Goal: Transaction & Acquisition: Purchase product/service

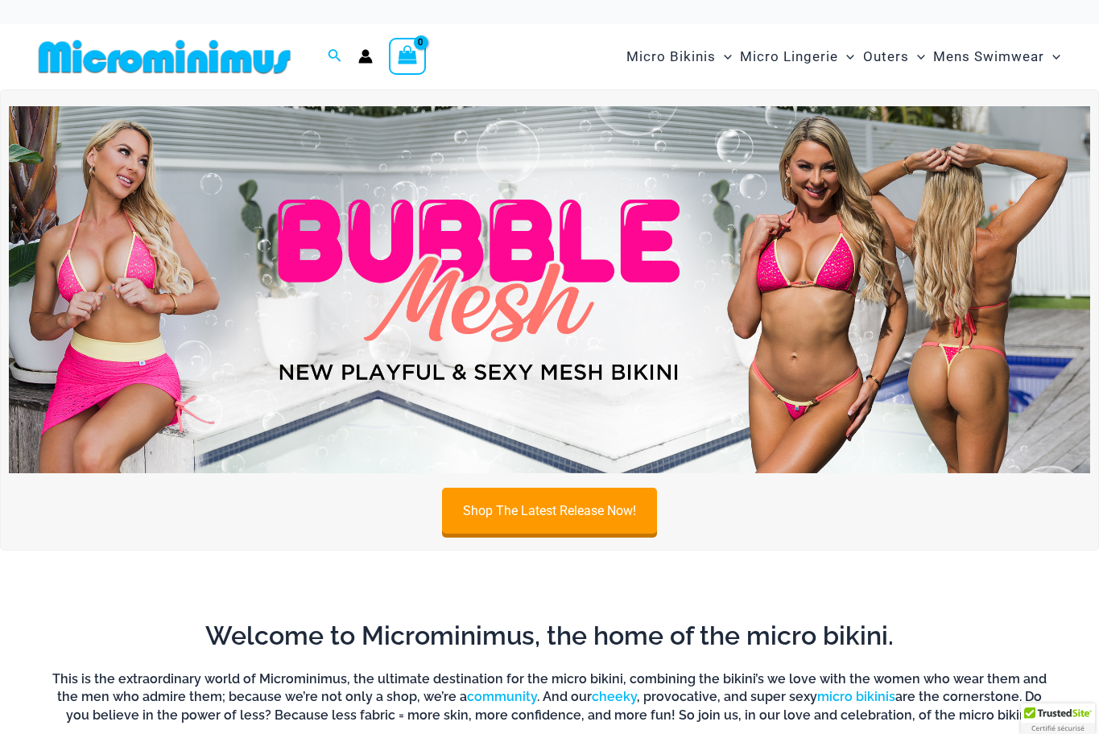
click at [485, 286] on img at bounding box center [549, 289] width 1081 height 367
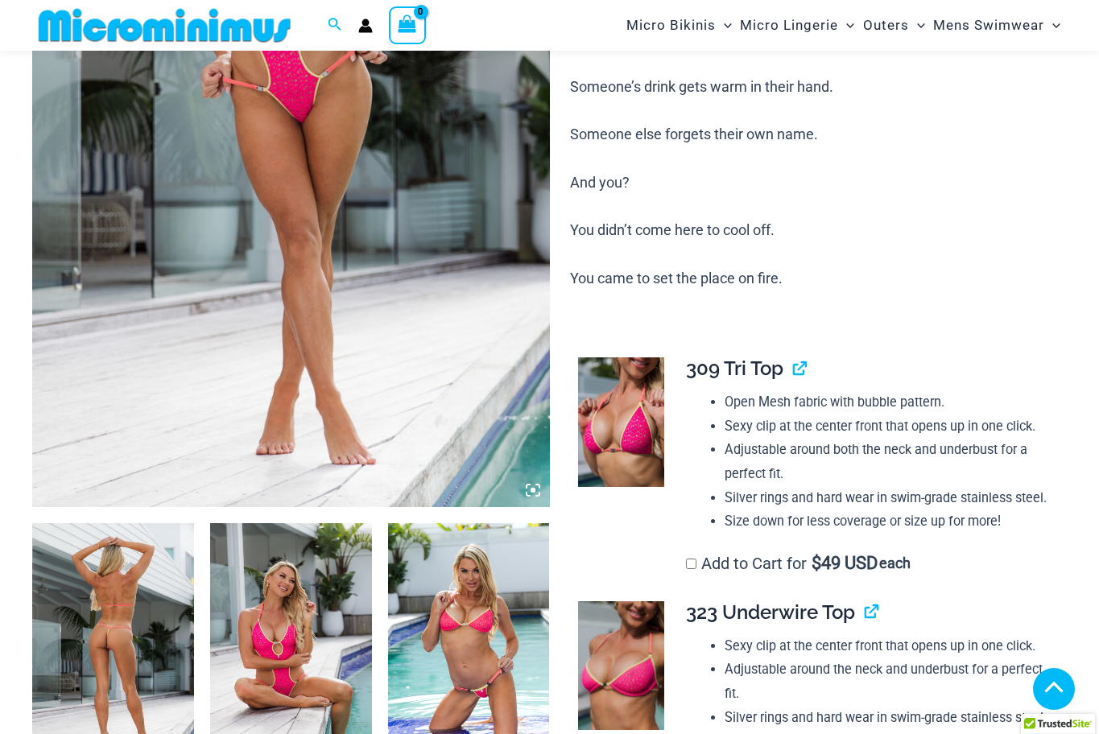
scroll to position [423, 0]
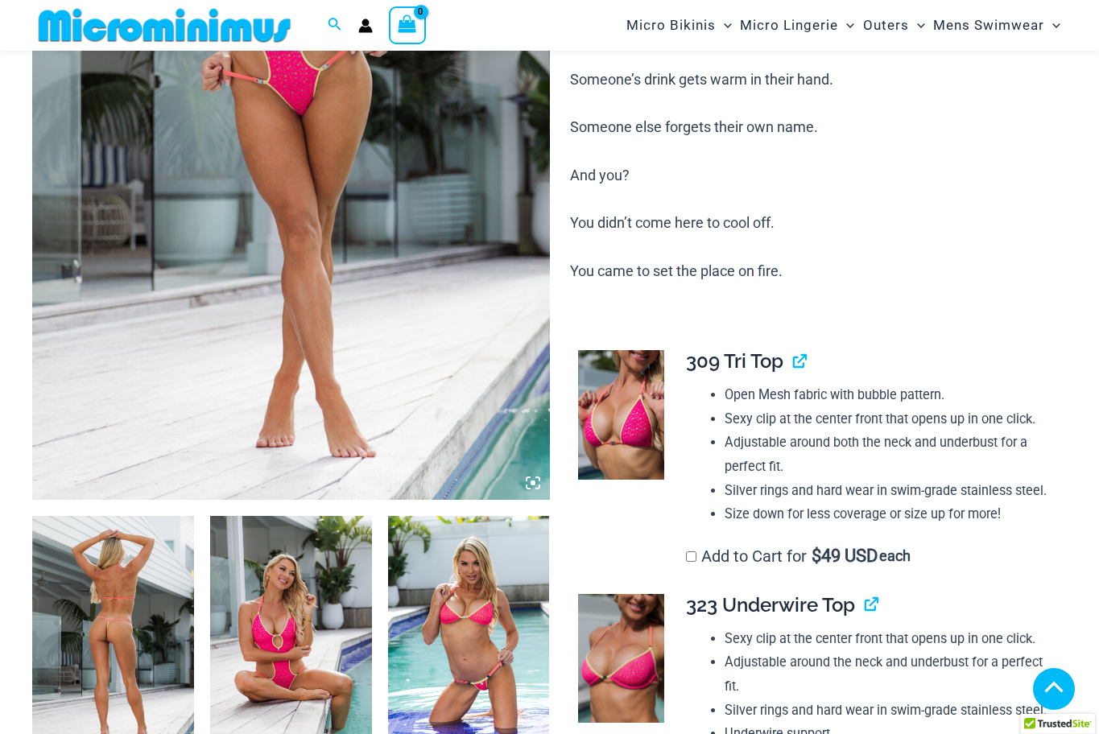
click at [588, 451] on img at bounding box center [621, 415] width 86 height 130
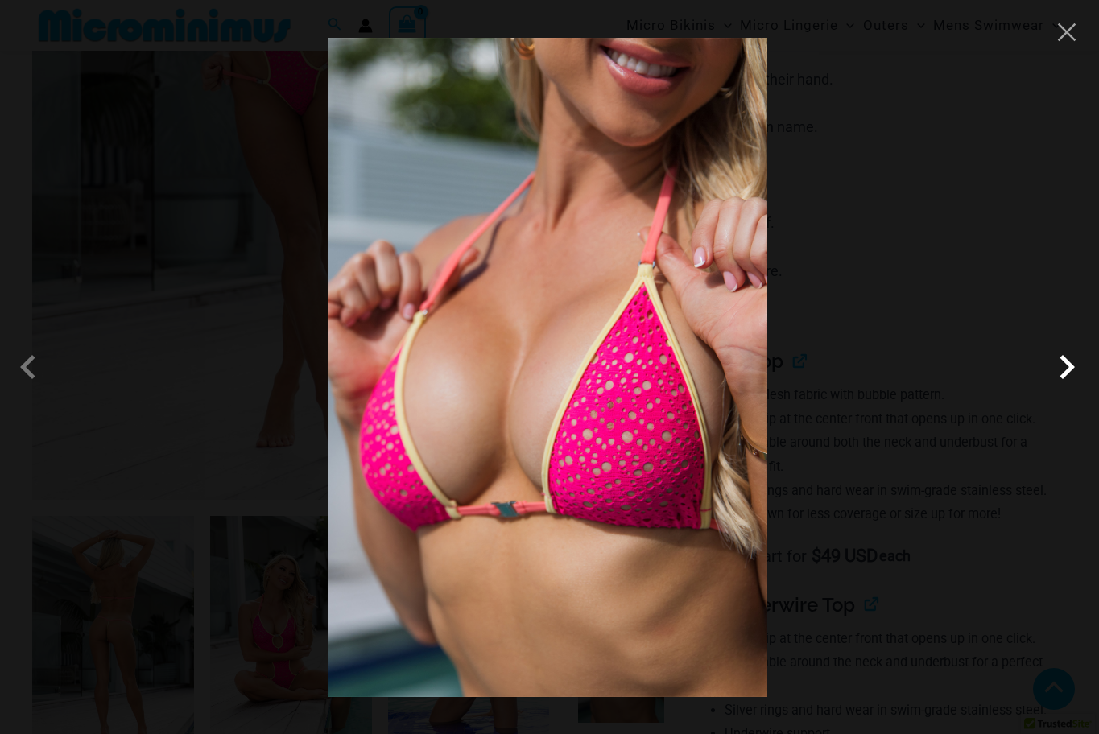
click at [1071, 368] on span at bounding box center [1066, 367] width 48 height 48
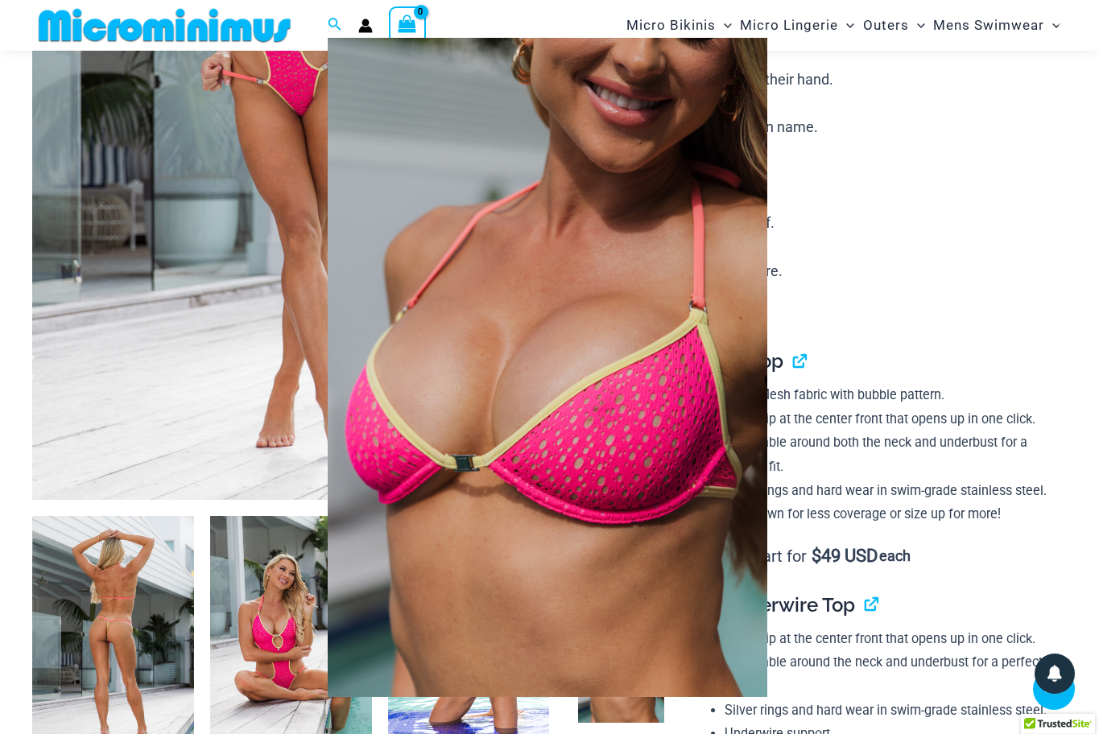
click at [1071, 368] on span at bounding box center [1066, 367] width 48 height 48
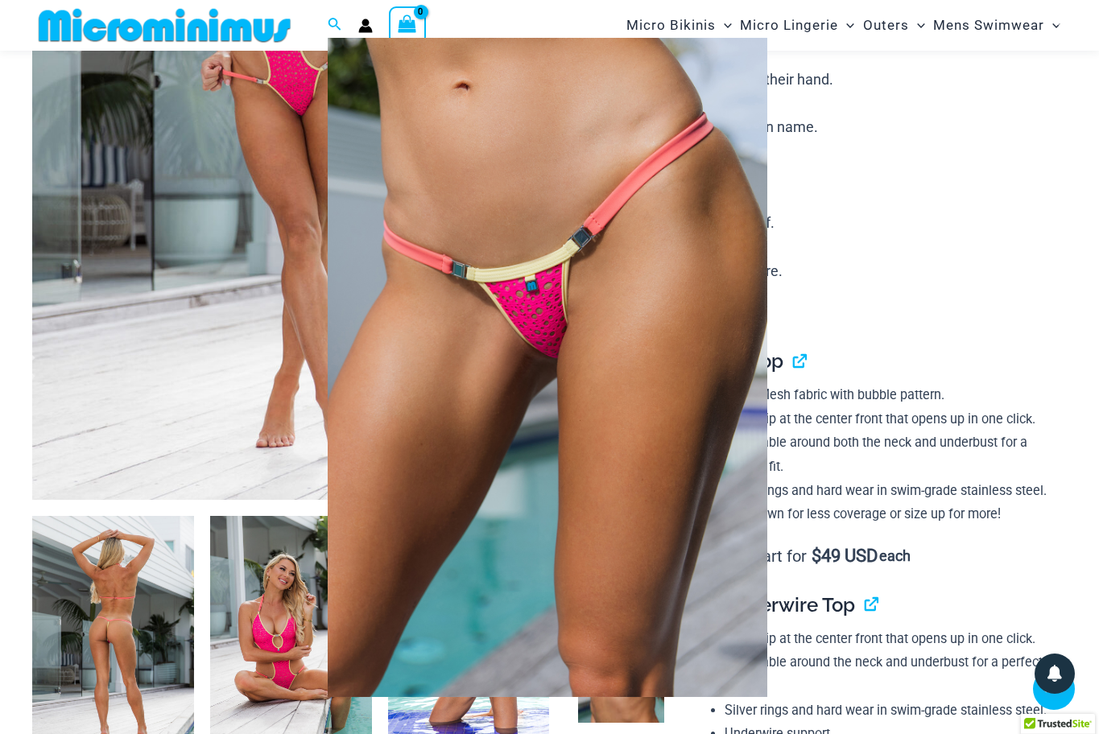
click at [1071, 368] on span at bounding box center [1066, 367] width 48 height 48
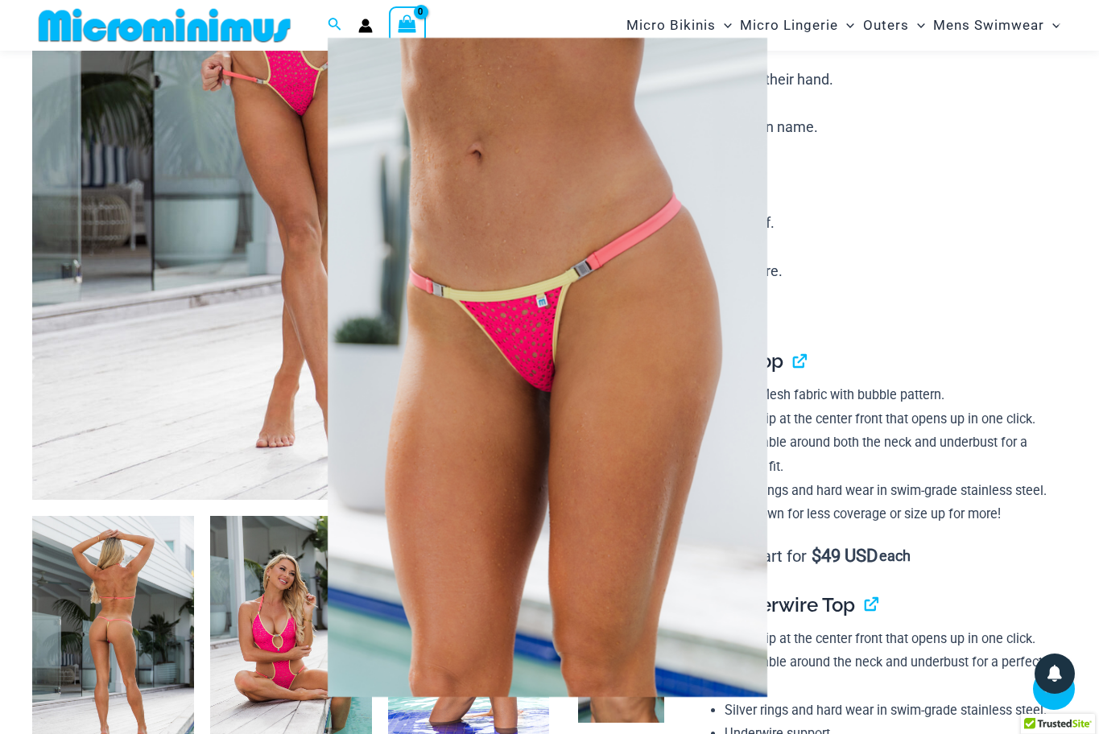
click at [1071, 368] on span at bounding box center [1066, 367] width 48 height 48
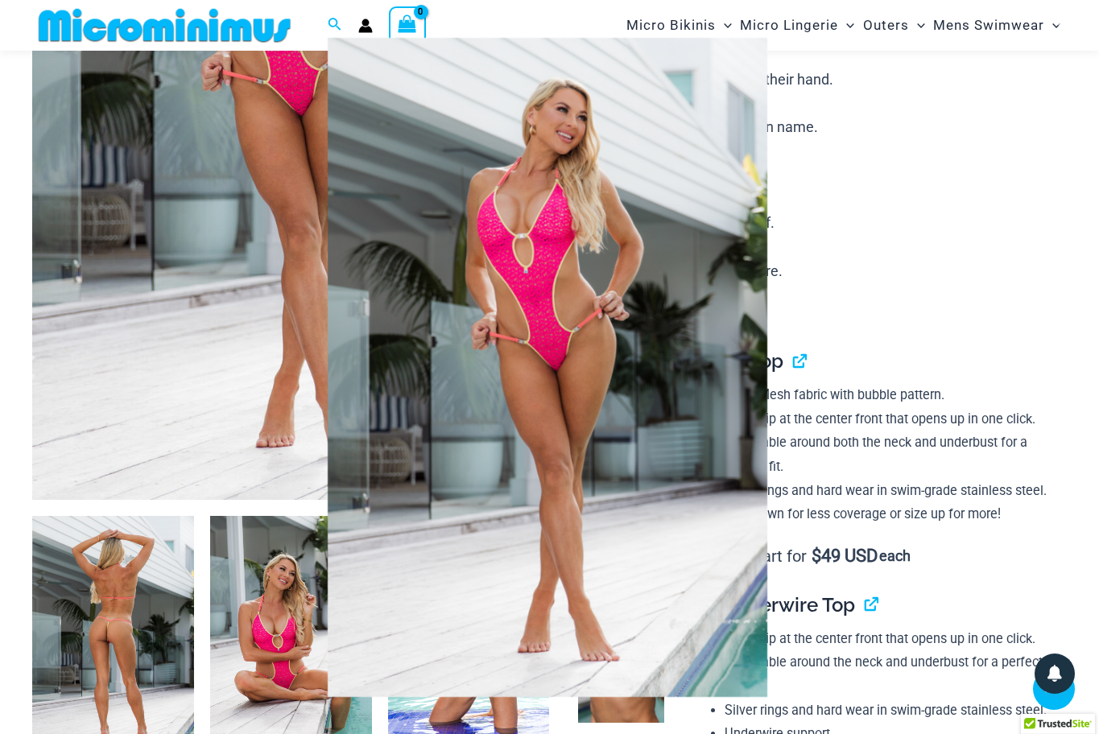
click at [1071, 368] on span at bounding box center [1066, 367] width 48 height 48
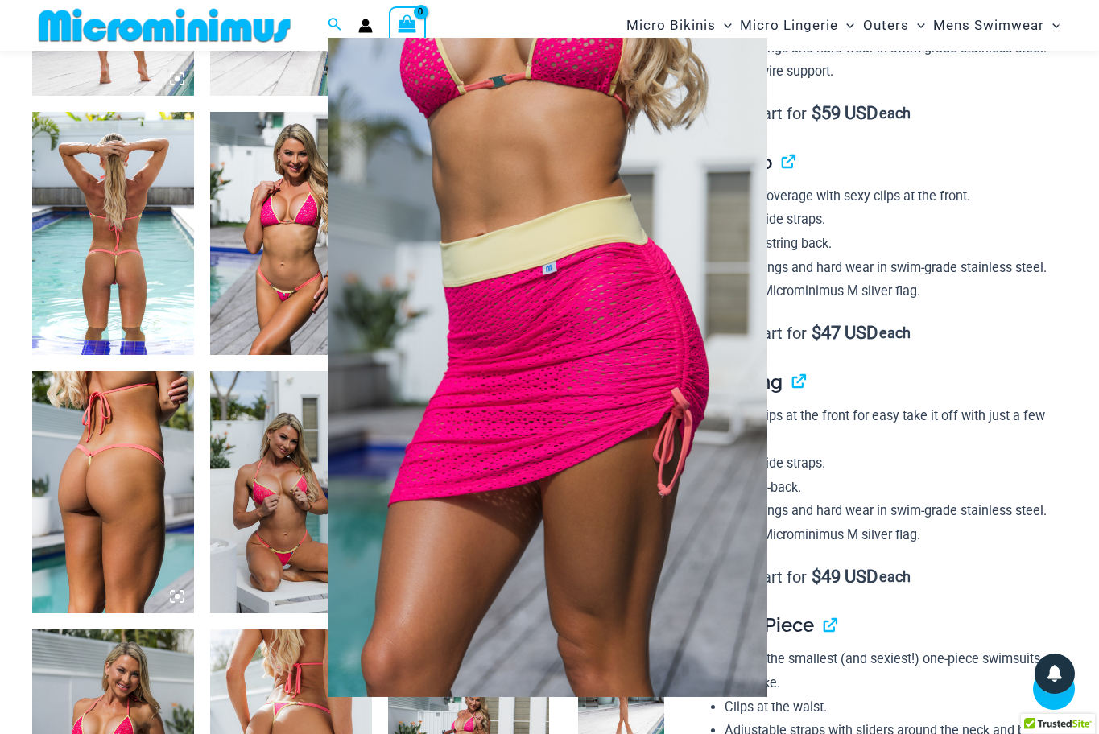
scroll to position [1090, 0]
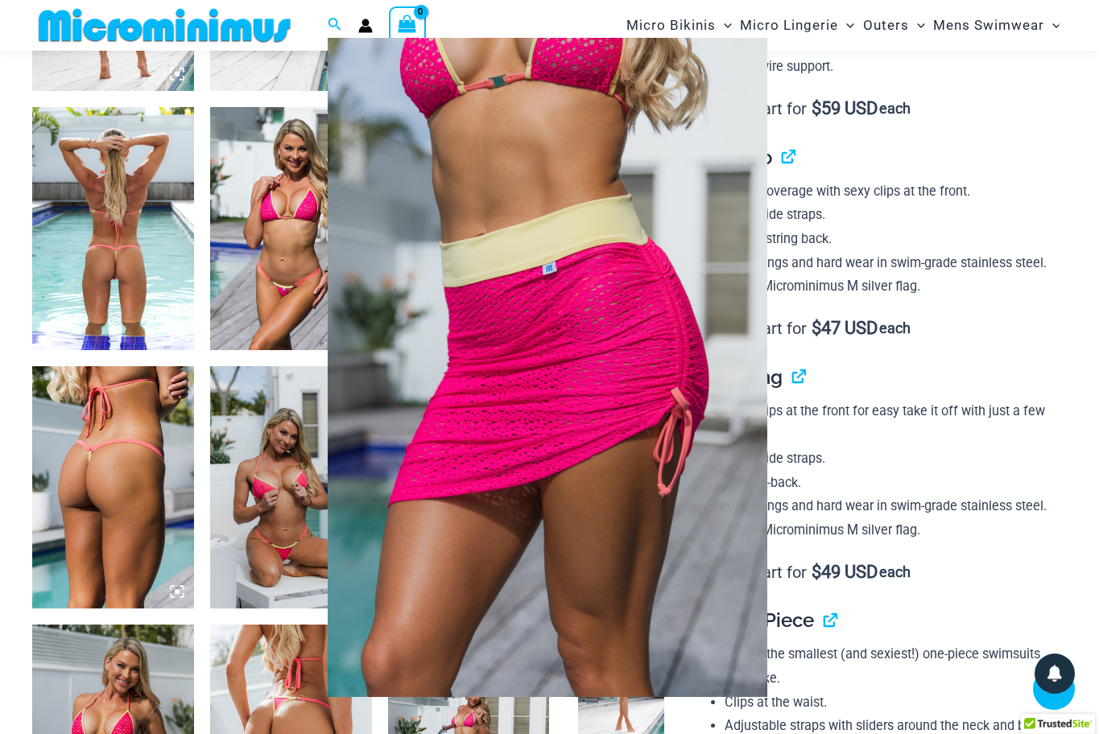
click at [134, 384] on div at bounding box center [549, 367] width 1099 height 734
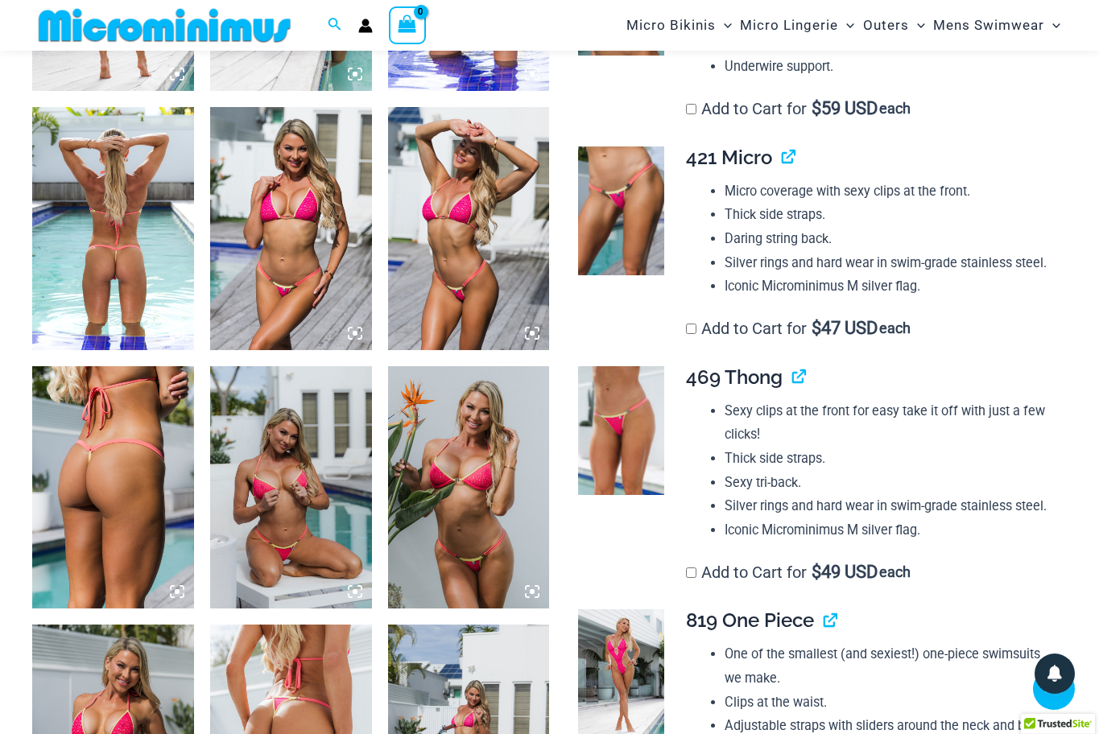
click at [122, 449] on img at bounding box center [113, 487] width 162 height 242
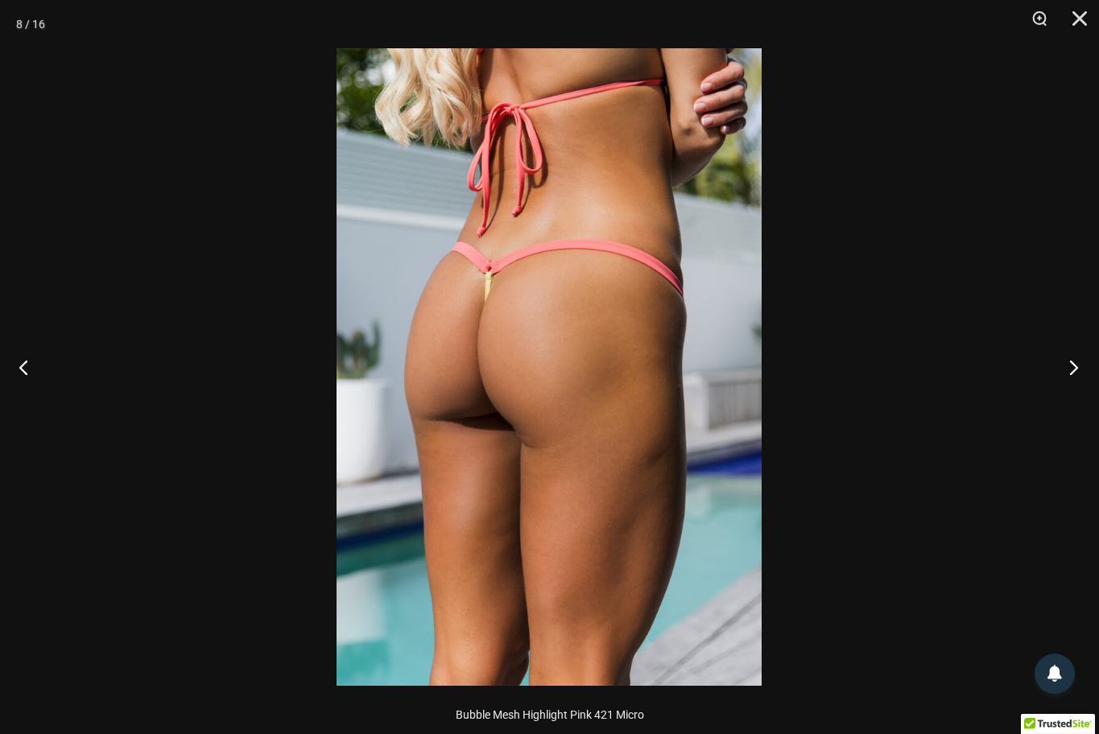
click at [1075, 372] on button "Next" at bounding box center [1068, 367] width 60 height 80
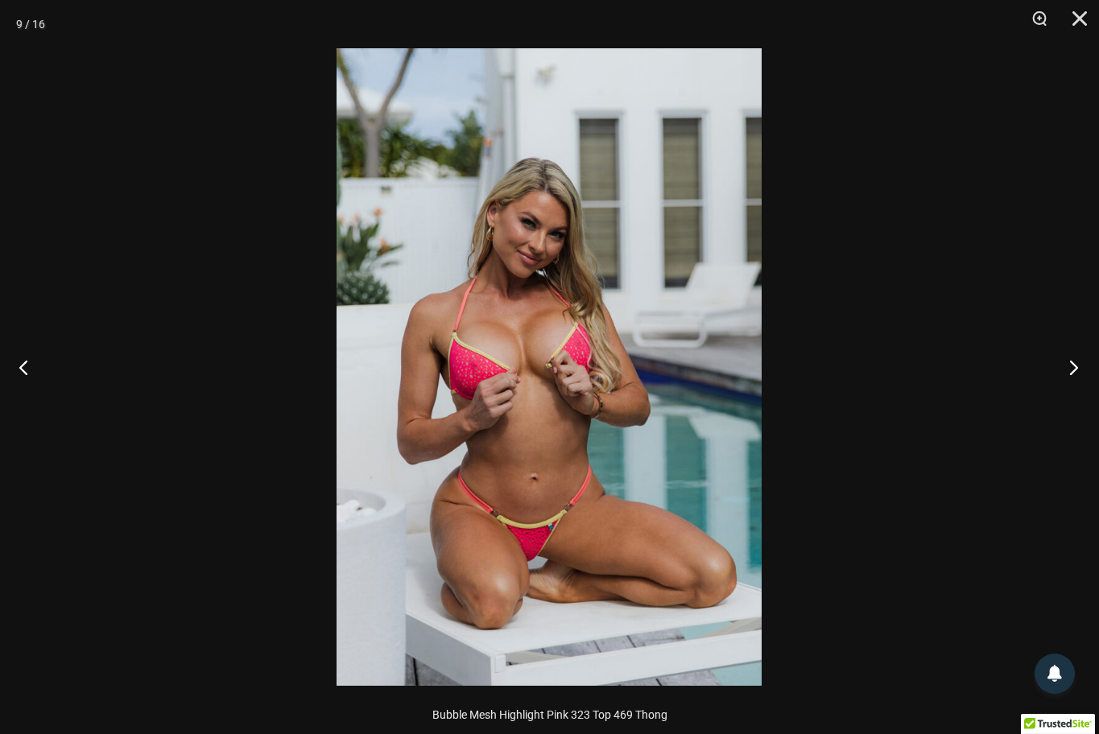
click at [1075, 372] on button "Next" at bounding box center [1068, 367] width 60 height 80
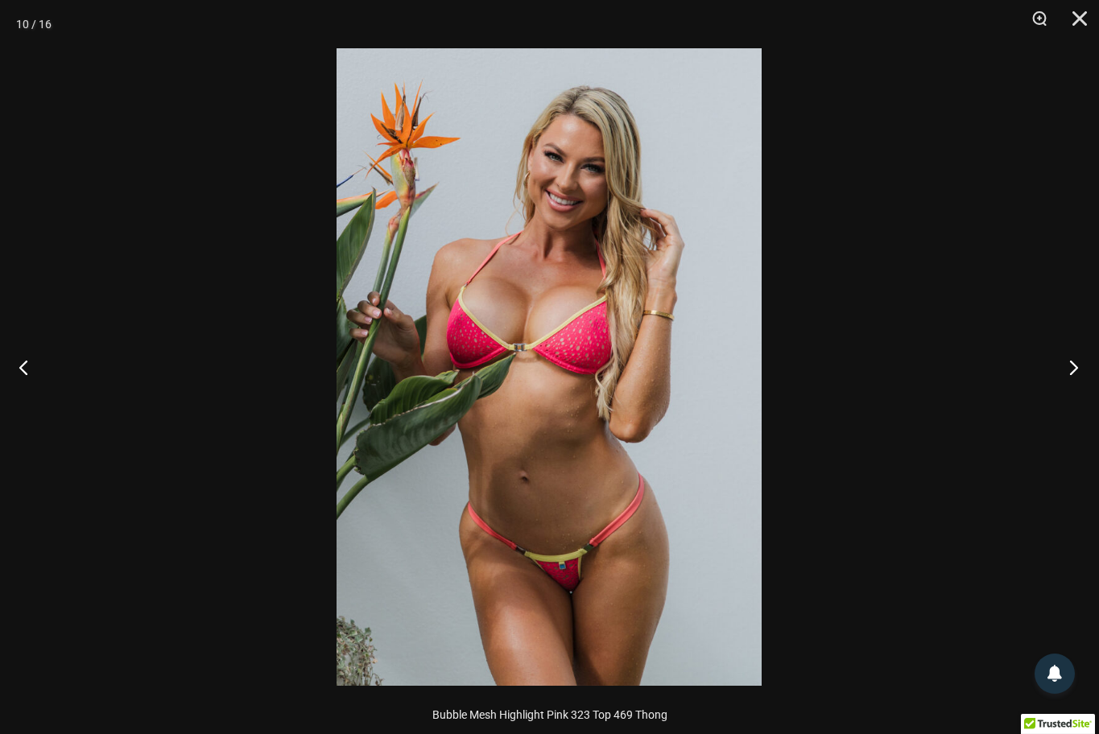
click at [1075, 372] on button "Next" at bounding box center [1068, 367] width 60 height 80
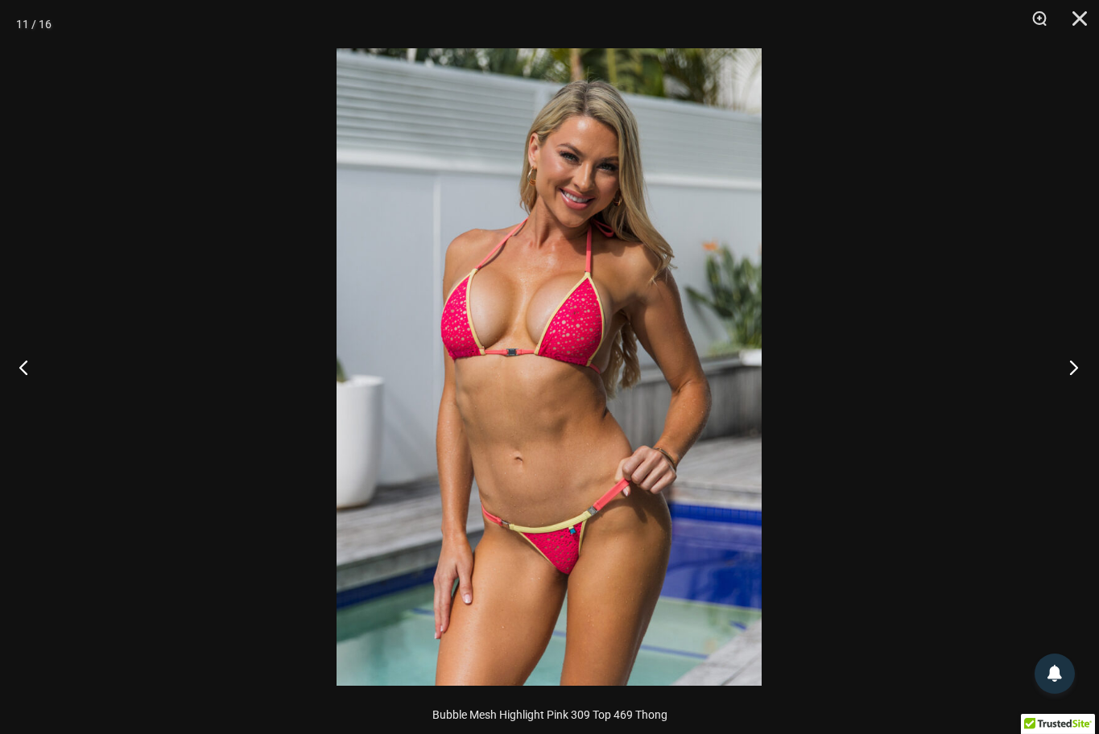
click at [1075, 372] on button "Next" at bounding box center [1068, 367] width 60 height 80
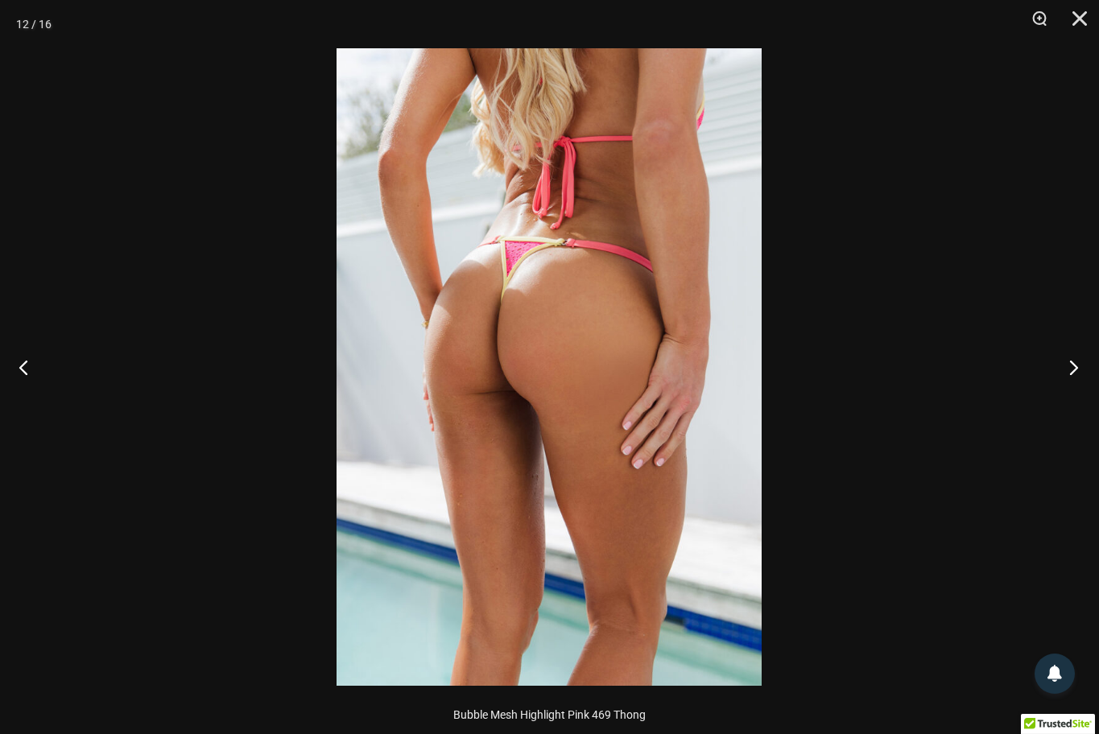
click at [1075, 372] on button "Next" at bounding box center [1068, 367] width 60 height 80
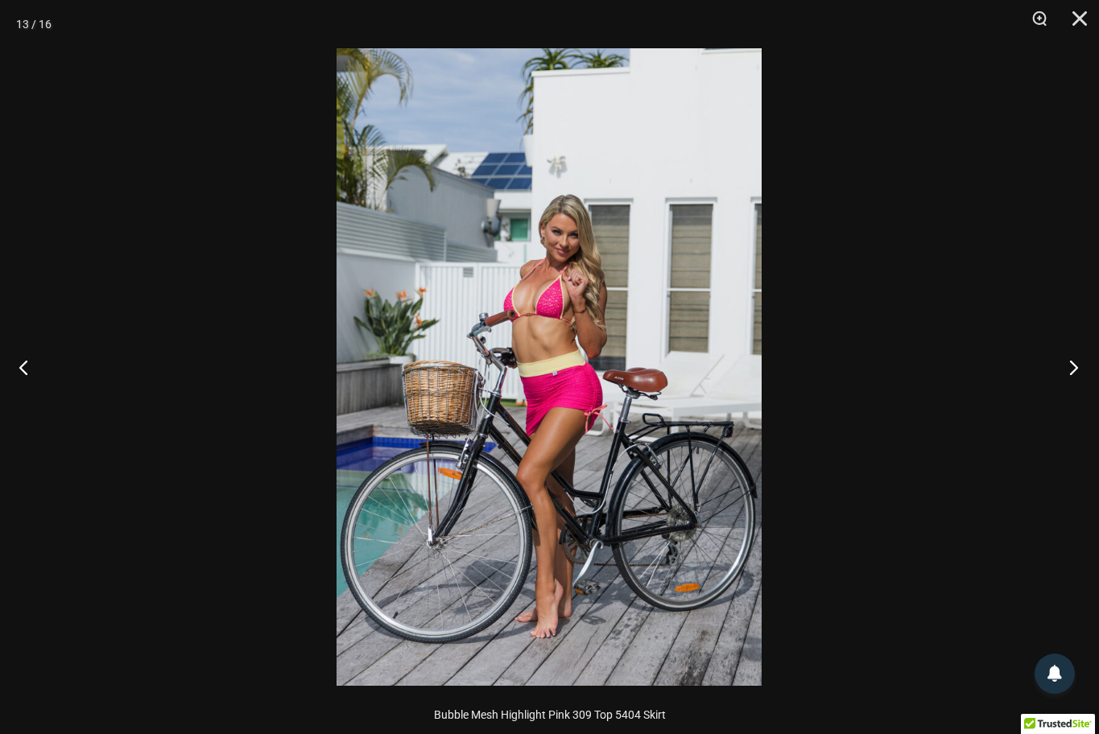
click at [1075, 372] on button "Next" at bounding box center [1068, 367] width 60 height 80
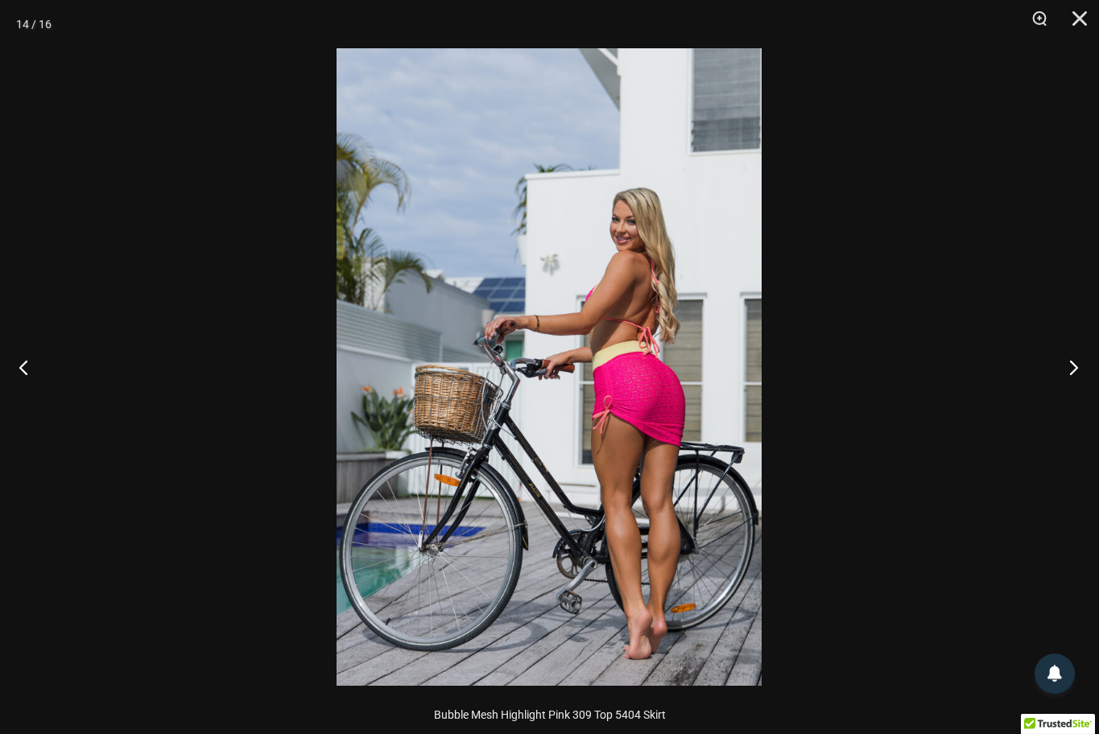
click at [1075, 372] on button "Next" at bounding box center [1068, 367] width 60 height 80
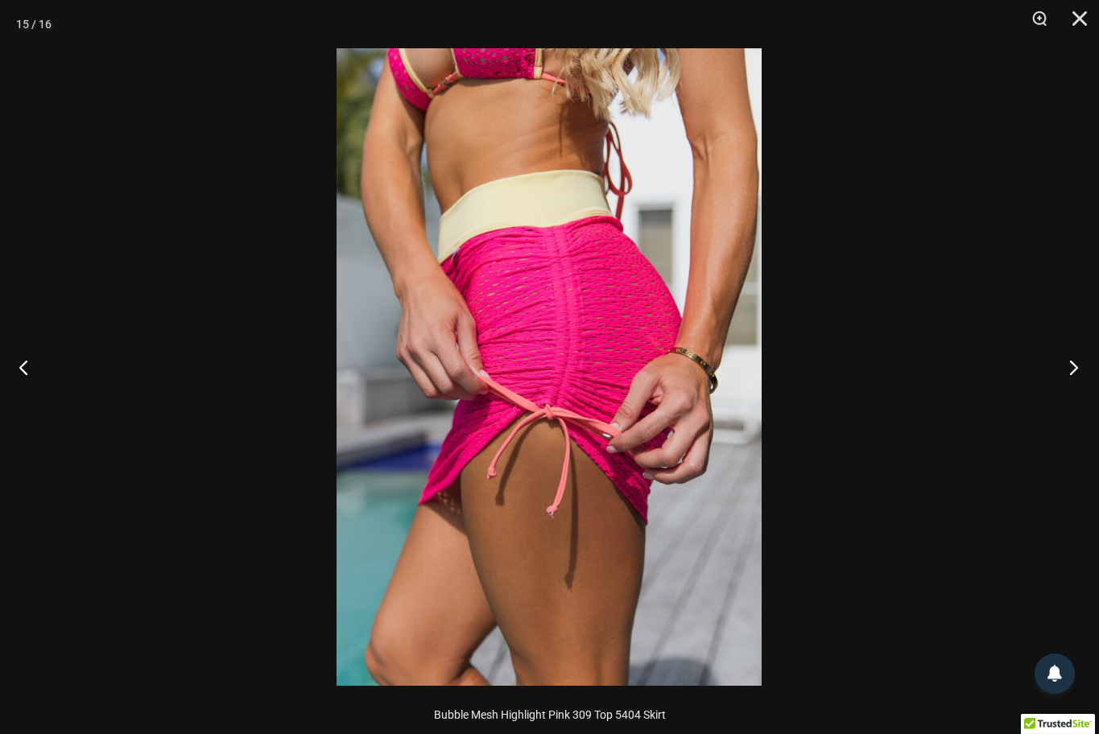
click at [1075, 372] on button "Next" at bounding box center [1068, 367] width 60 height 80
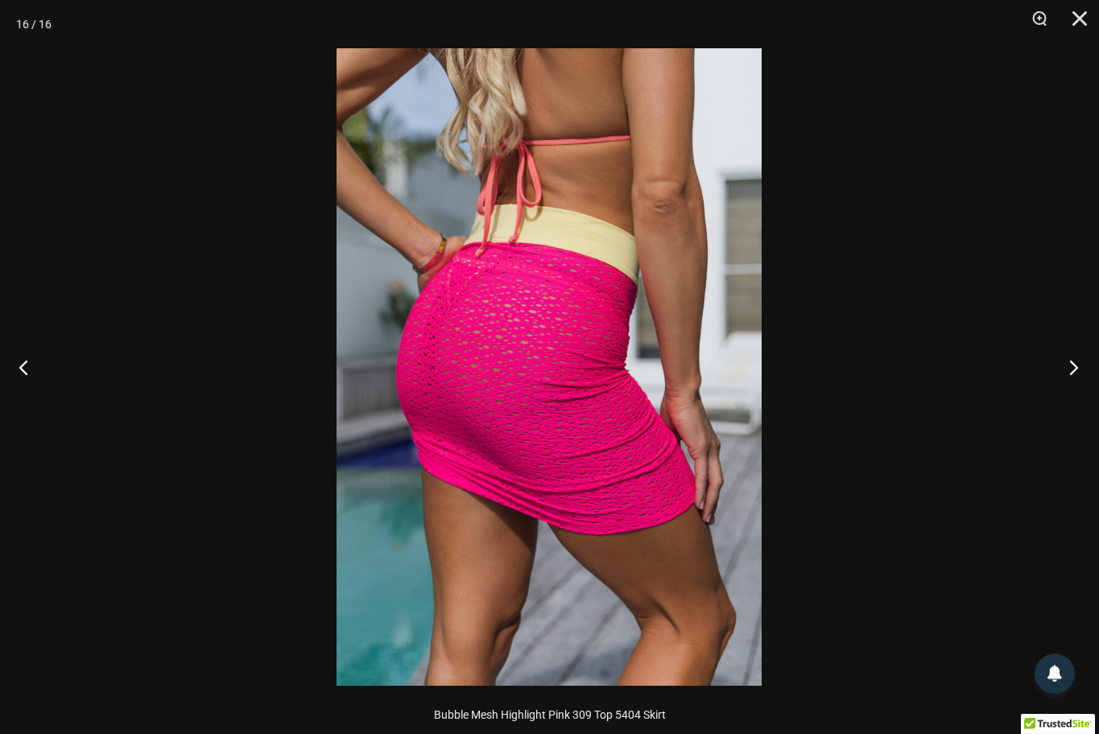
click at [1075, 372] on button "Next" at bounding box center [1068, 367] width 60 height 80
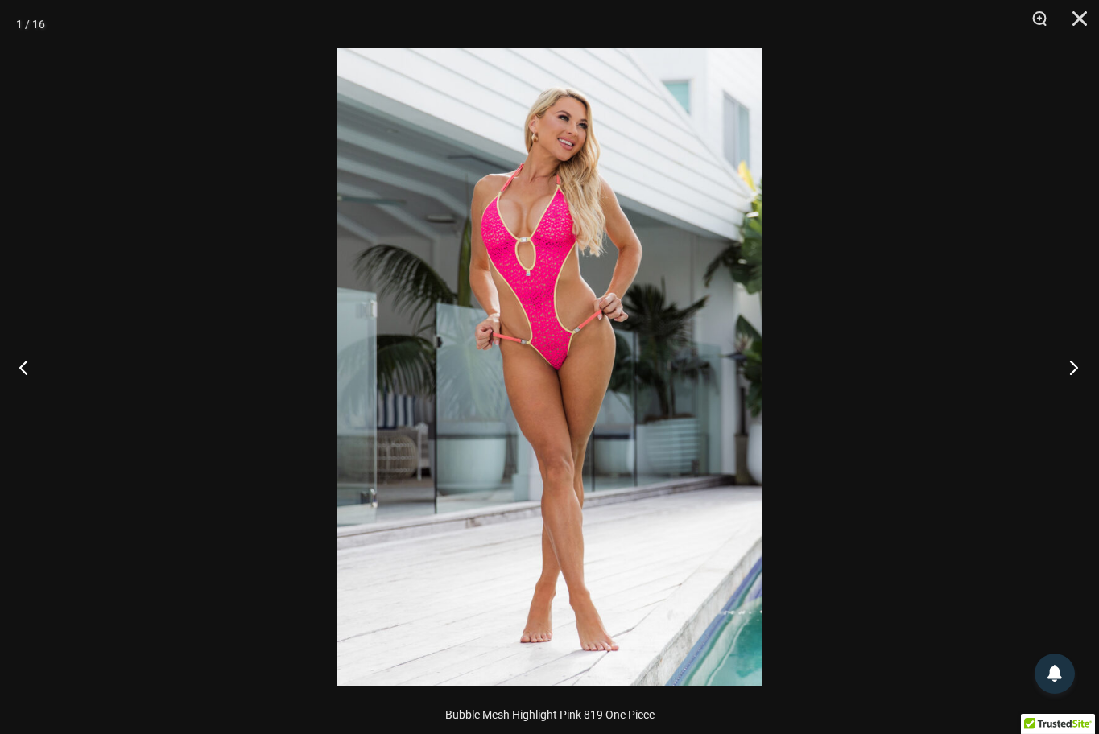
click at [1075, 372] on button "Next" at bounding box center [1068, 367] width 60 height 80
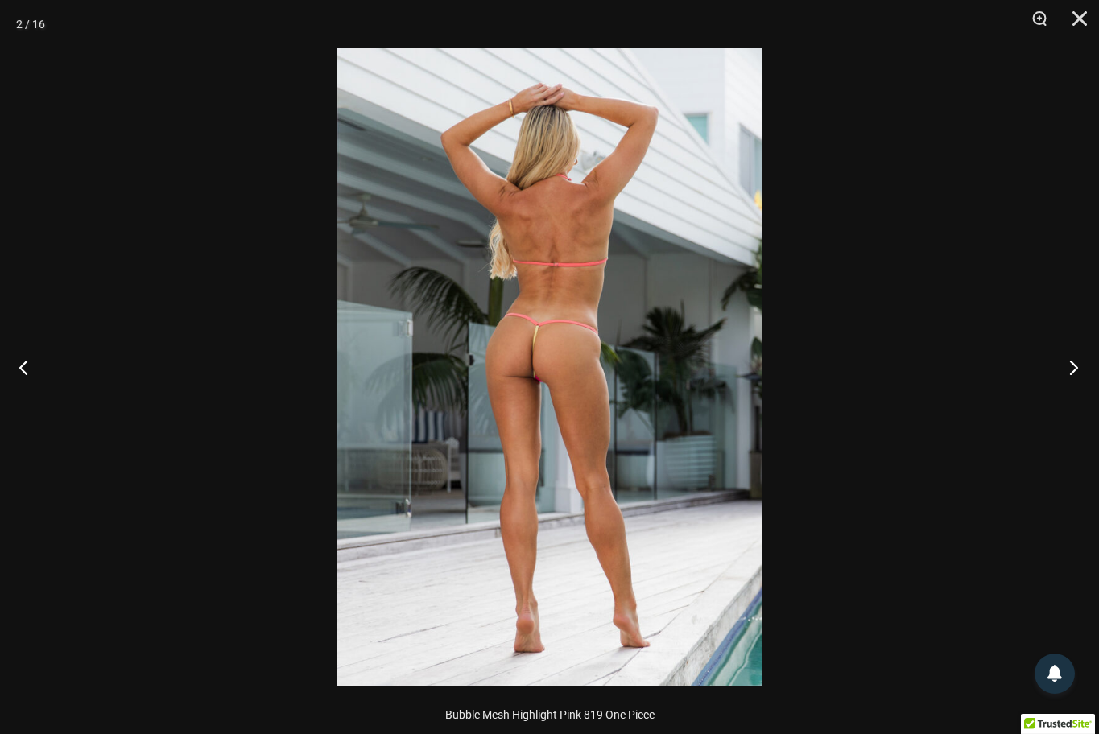
click at [1075, 372] on button "Next" at bounding box center [1068, 367] width 60 height 80
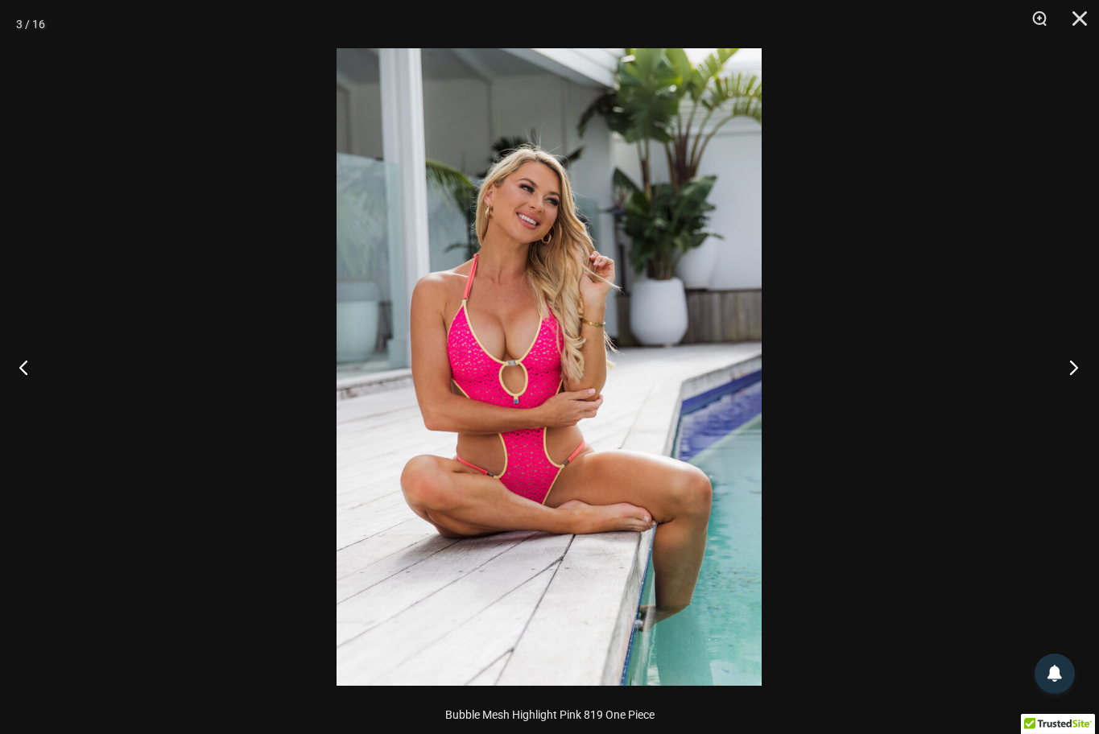
click at [1075, 372] on button "Next" at bounding box center [1068, 367] width 60 height 80
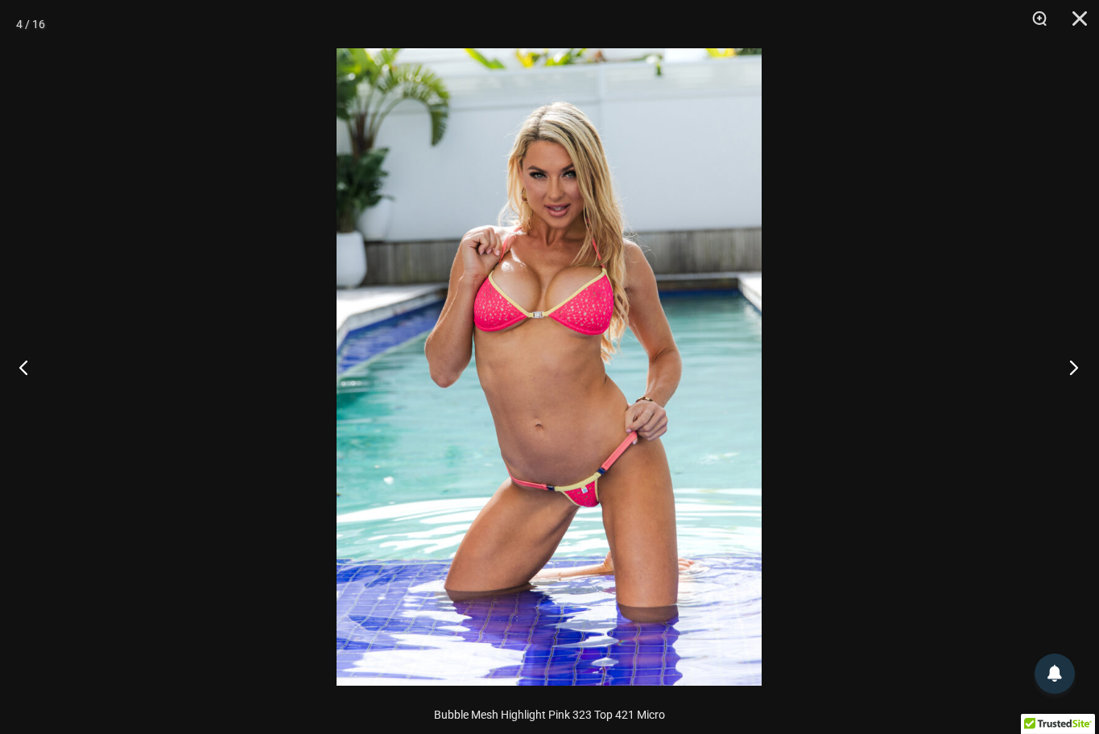
click at [1075, 372] on button "Next" at bounding box center [1068, 367] width 60 height 80
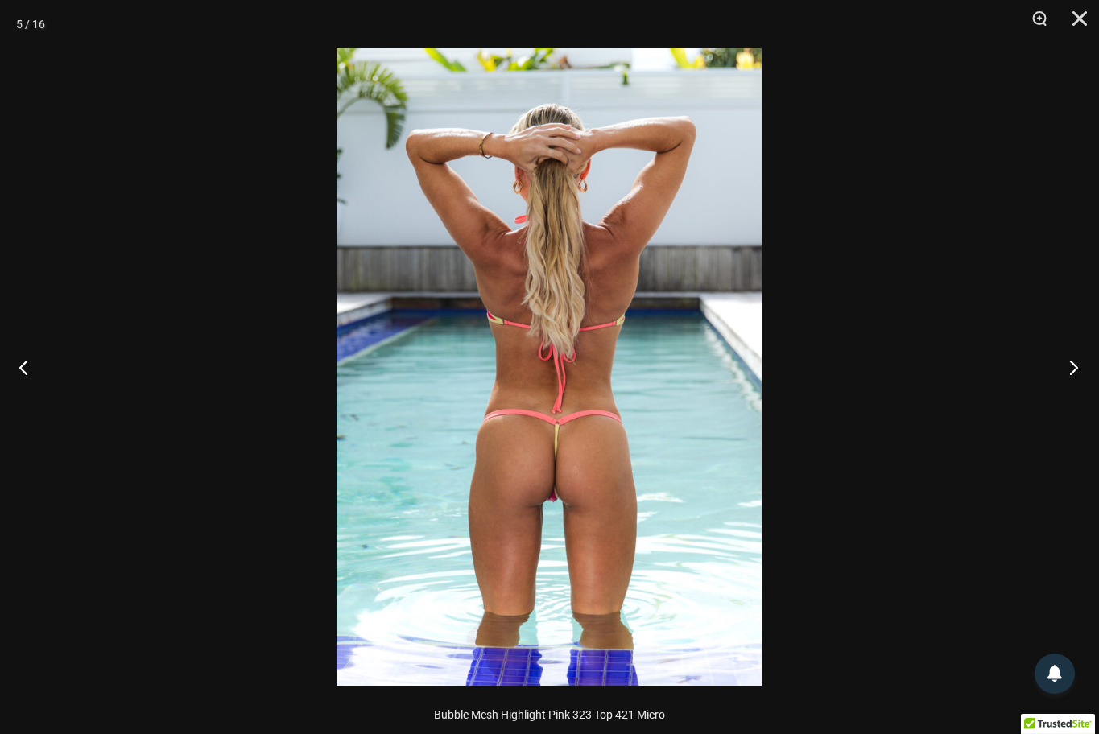
click at [1075, 372] on button "Next" at bounding box center [1068, 367] width 60 height 80
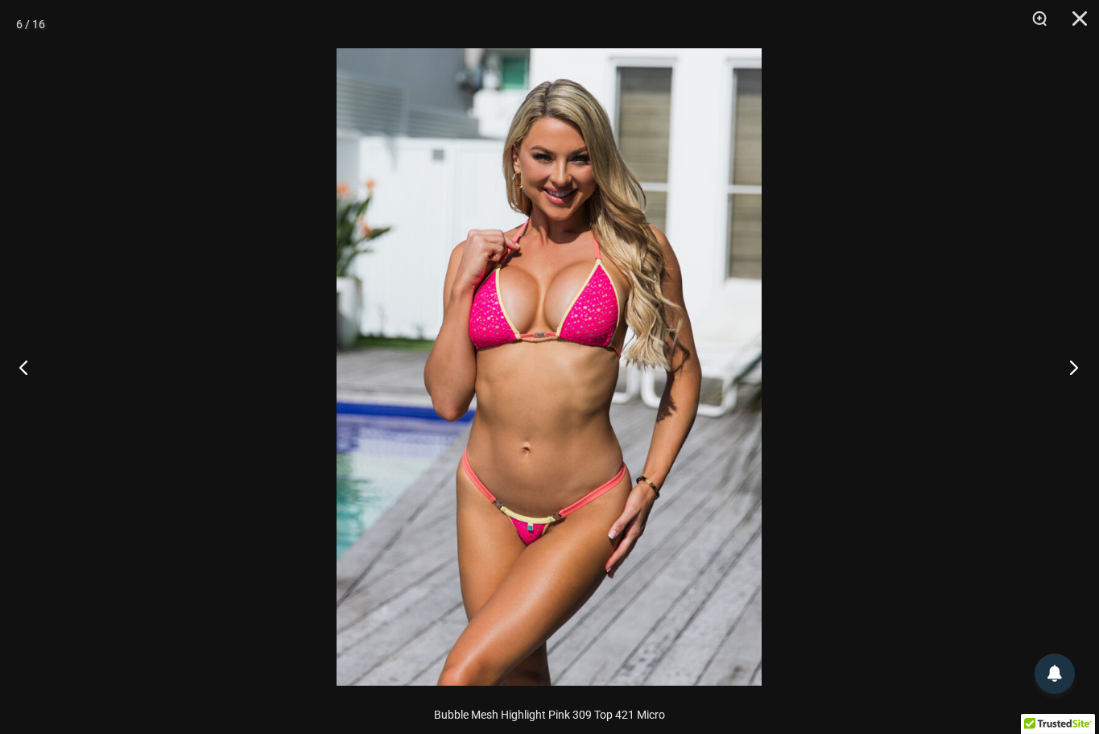
click at [1075, 372] on button "Next" at bounding box center [1068, 367] width 60 height 80
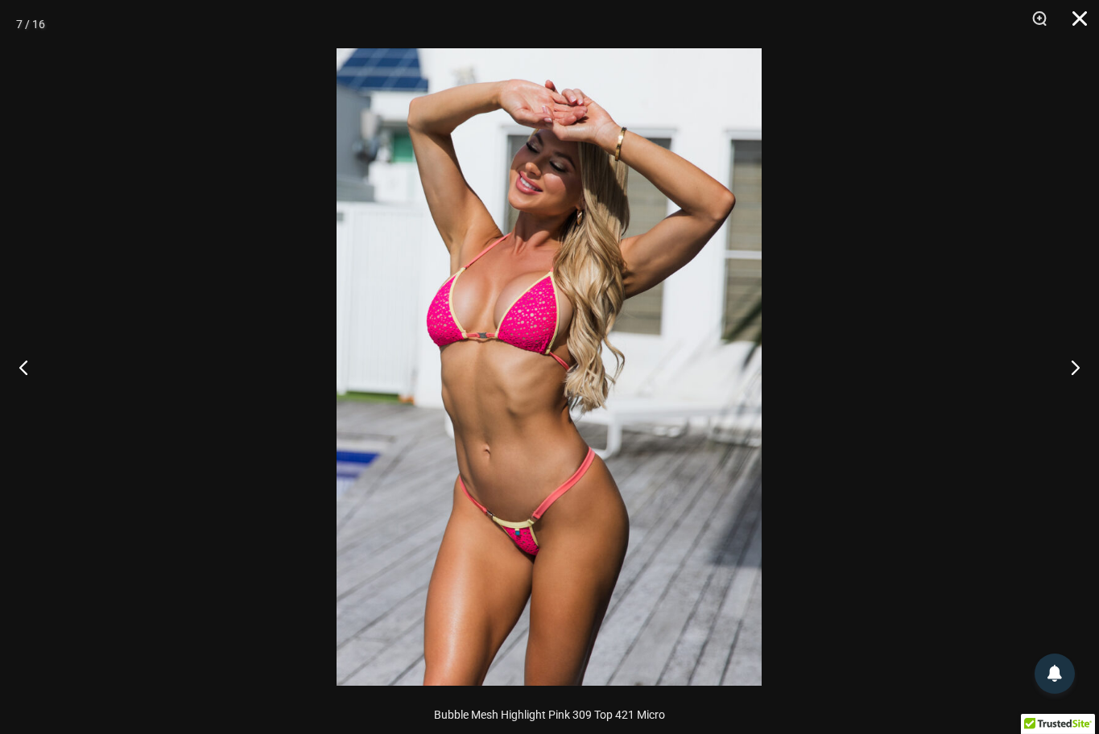
click at [1076, 17] on button "Close" at bounding box center [1074, 24] width 40 height 48
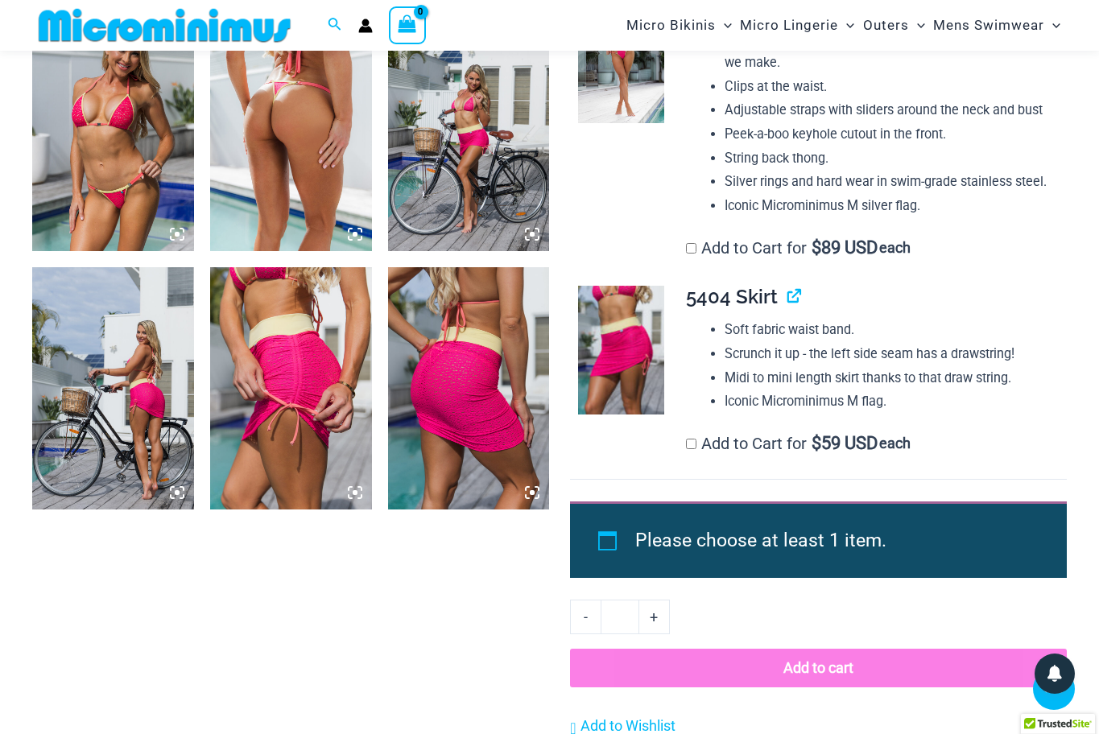
scroll to position [1708, 0]
